Goal: Navigation & Orientation: Find specific page/section

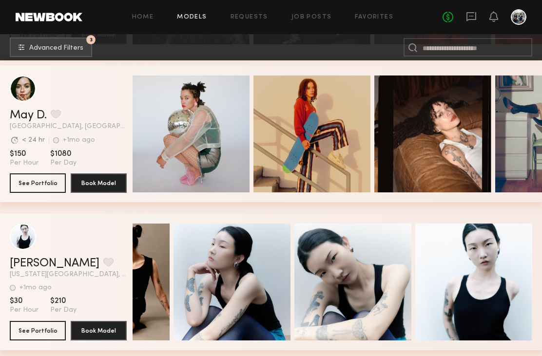
scroll to position [0, 80]
click at [462, 155] on div "Quick Preview" at bounding box center [432, 133] width 117 height 117
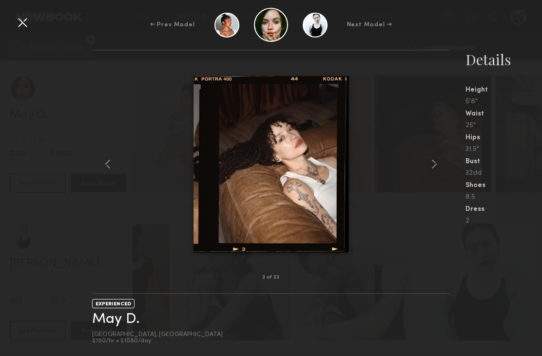
click at [430, 172] on common-icon at bounding box center [434, 164] width 16 height 16
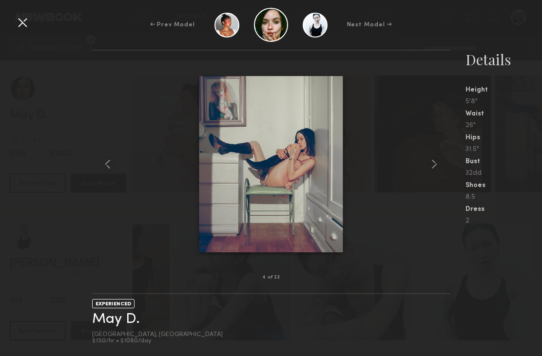
click at [442, 165] on div at bounding box center [442, 164] width 14 height 196
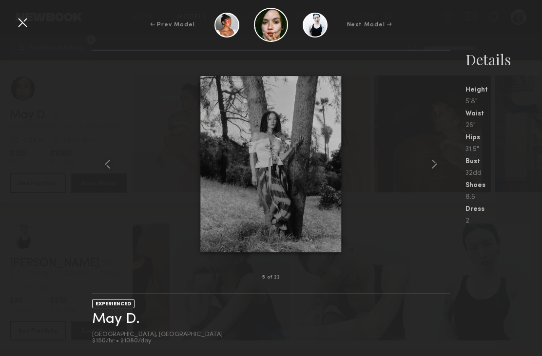
click at [441, 172] on common-icon at bounding box center [434, 164] width 16 height 16
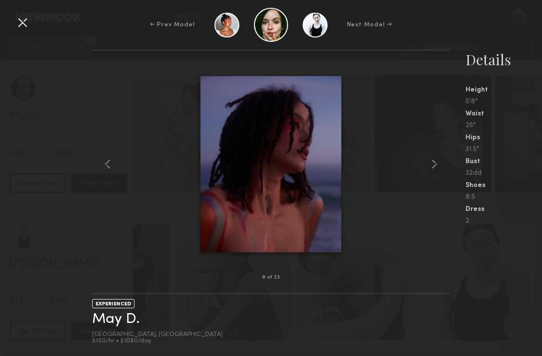
click at [442, 171] on div at bounding box center [442, 164] width 14 height 196
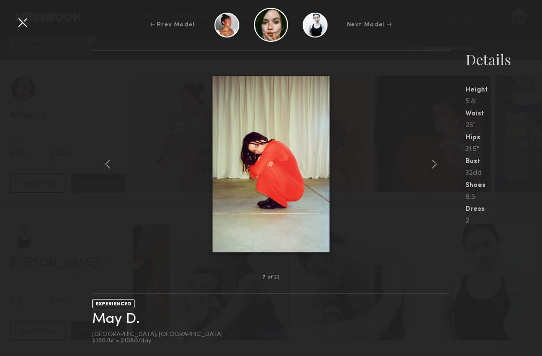
click at [442, 172] on div at bounding box center [442, 164] width 14 height 196
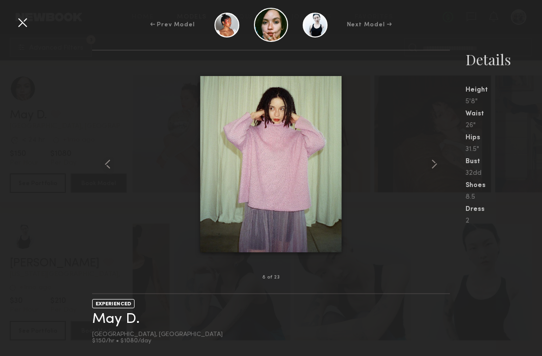
click at [443, 171] on div at bounding box center [442, 164] width 14 height 196
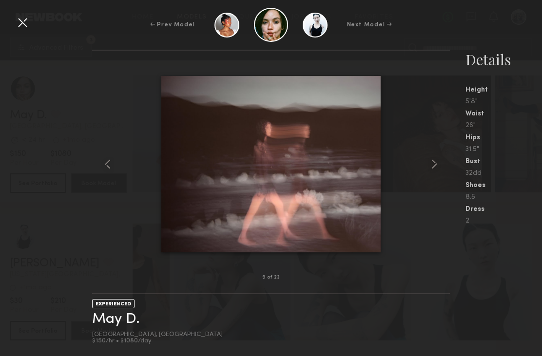
click at [444, 170] on div at bounding box center [442, 164] width 14 height 196
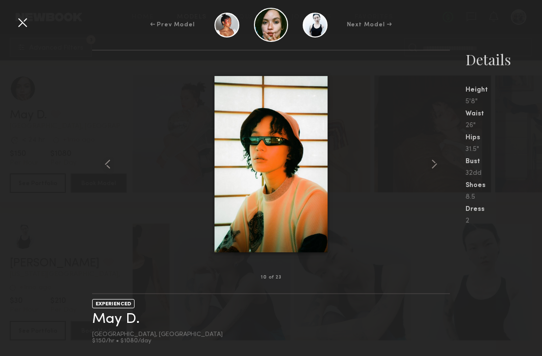
click at [445, 169] on div at bounding box center [442, 164] width 14 height 196
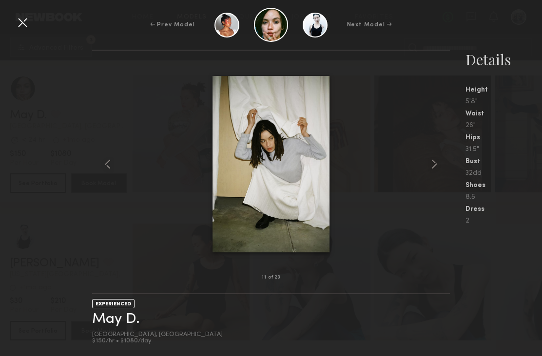
scroll to position [3422, 0]
